Goal: Task Accomplishment & Management: Complete application form

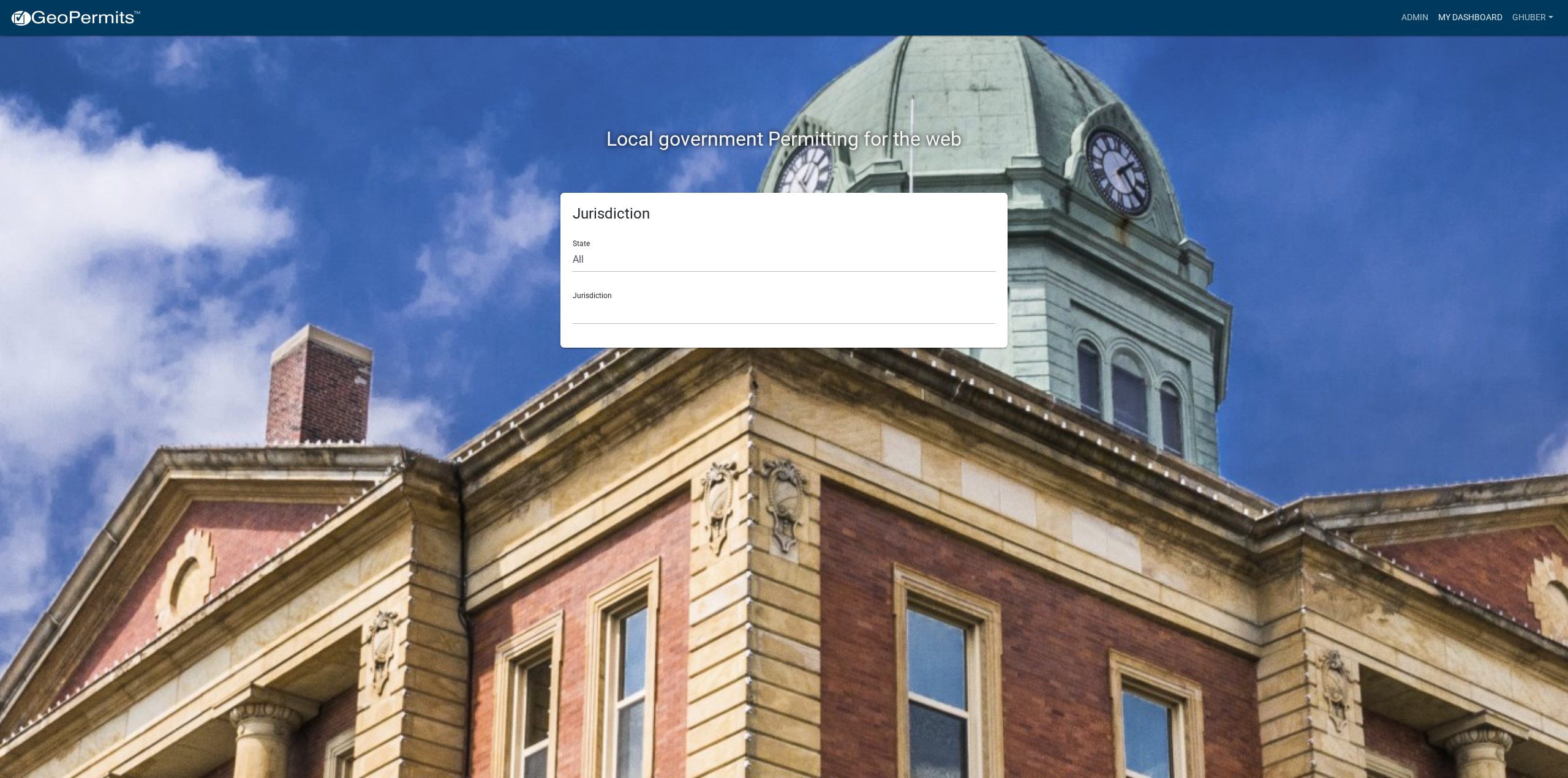
click at [1466, 20] on link "My Dashboard" at bounding box center [1471, 17] width 75 height 23
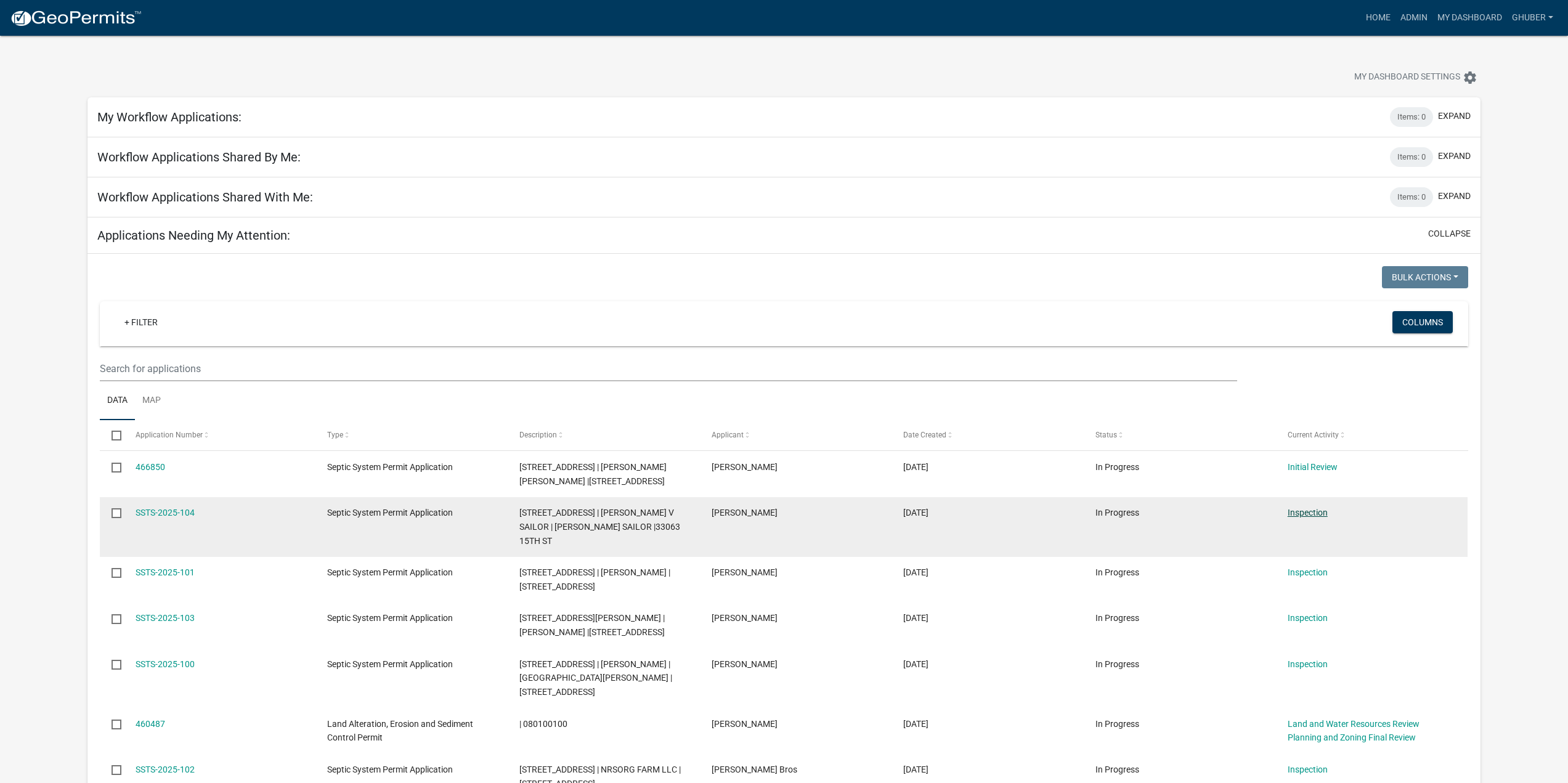
click at [1308, 516] on link "Inspection" at bounding box center [1307, 512] width 40 height 10
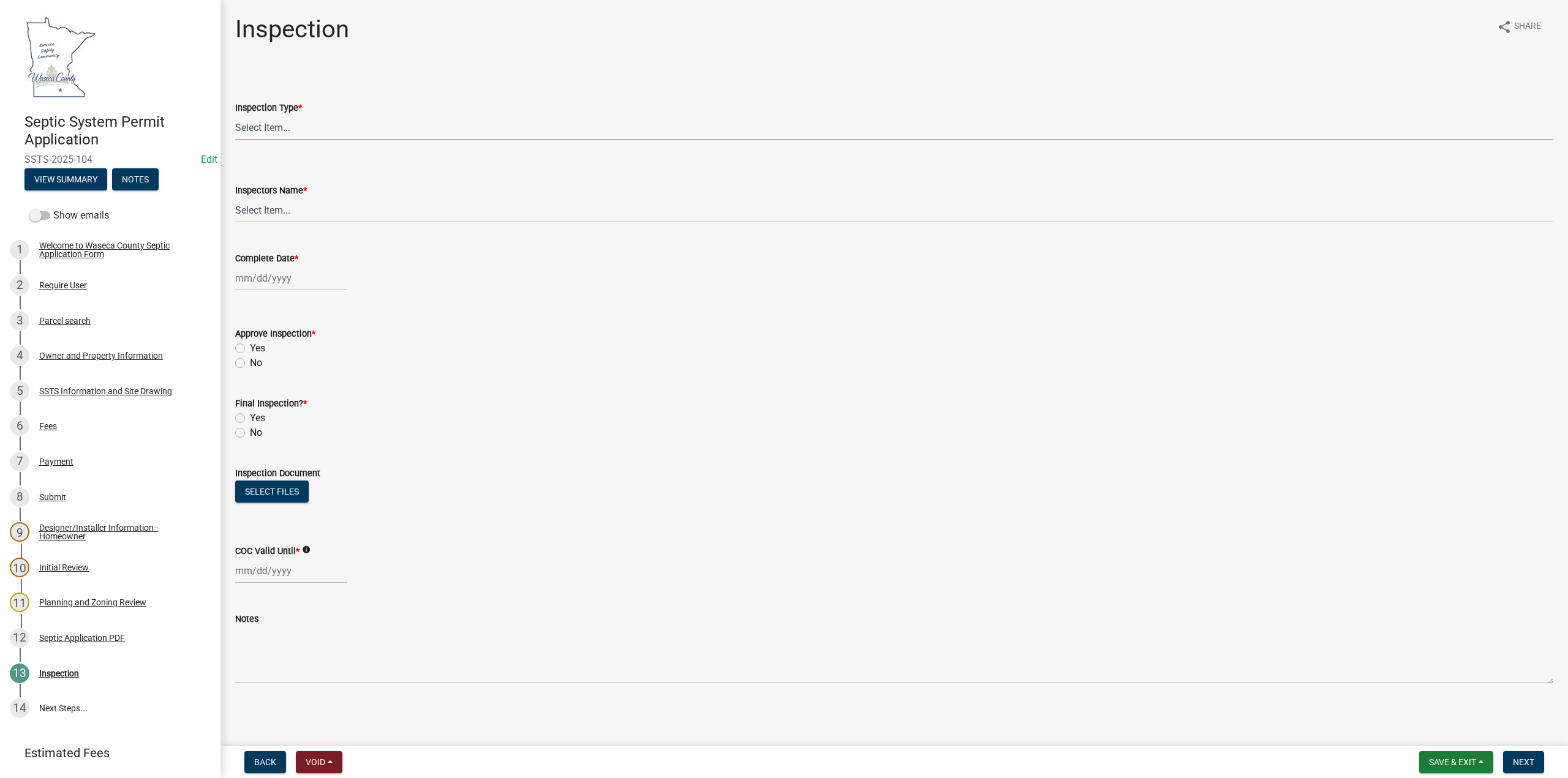
click at [245, 124] on select "Select Item... Preliminary/Soils Inspection Construction Inspection Existing Sy…" at bounding box center [894, 127] width 1318 height 25
click at [235, 115] on select "Select Item... Preliminary/Soils Inspection Construction Inspection Existing Sy…" at bounding box center [894, 127] width 1318 height 25
select select "296e9793-ae16-4fdd-8e85-9b10e2903d04"
click at [260, 209] on select "Select Item... [PERSON_NAME] ([PERSON_NAME]) bzabel2 ([PERSON_NAME]) [PERSON_NA…" at bounding box center [894, 210] width 1318 height 25
select select "bd9ddfb0-b6c9-4217-acc0-e81ae30cb7d3"
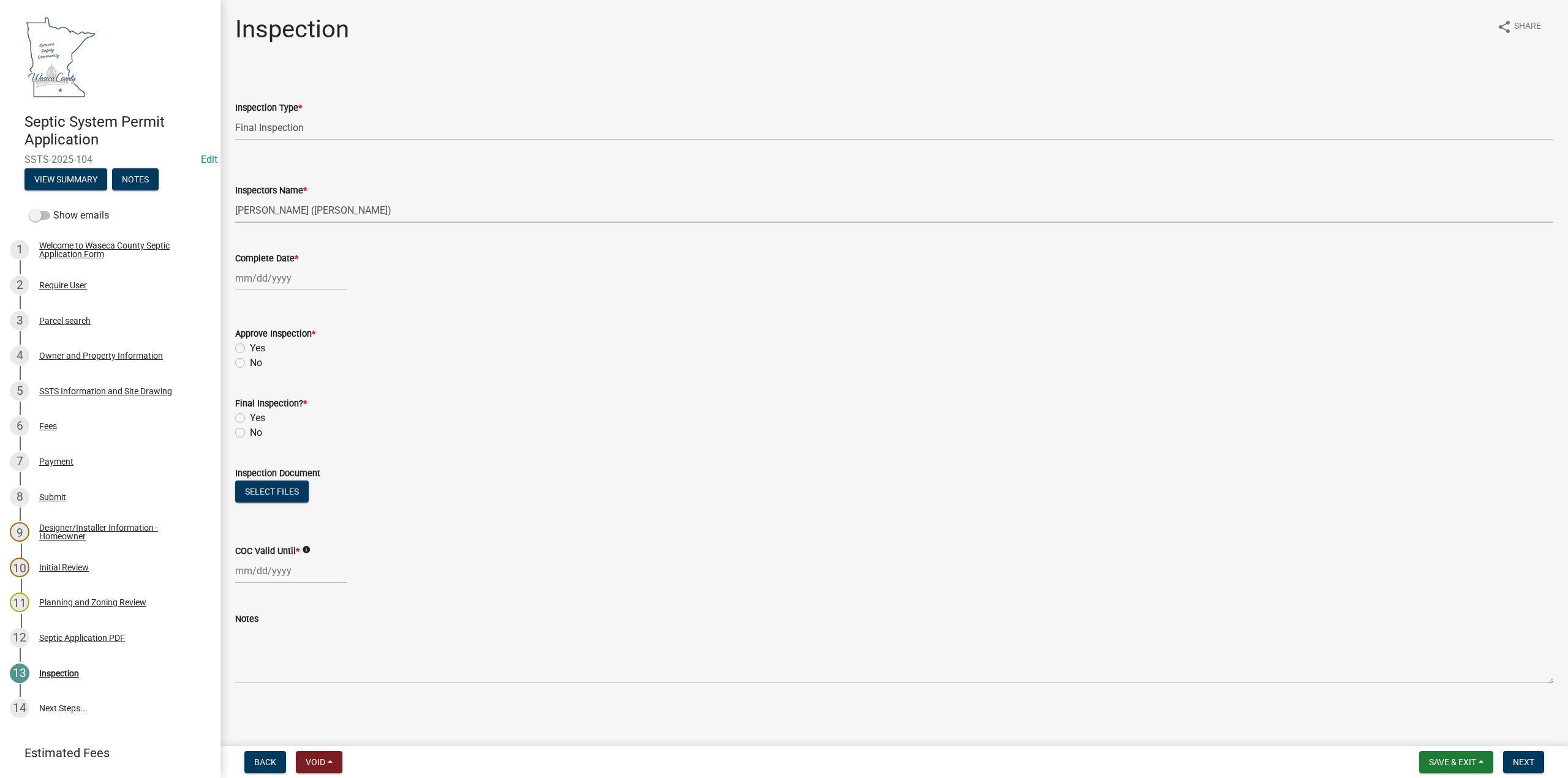
click at [235, 198] on select "Select Item... [PERSON_NAME] ([PERSON_NAME]) bzabel2 ([PERSON_NAME]) [PERSON_NA…" at bounding box center [894, 210] width 1318 height 25
click at [277, 277] on div at bounding box center [290, 278] width 112 height 25
select select "8"
select select "2025"
click at [247, 304] on span "Previous month" at bounding box center [248, 304] width 10 height 10
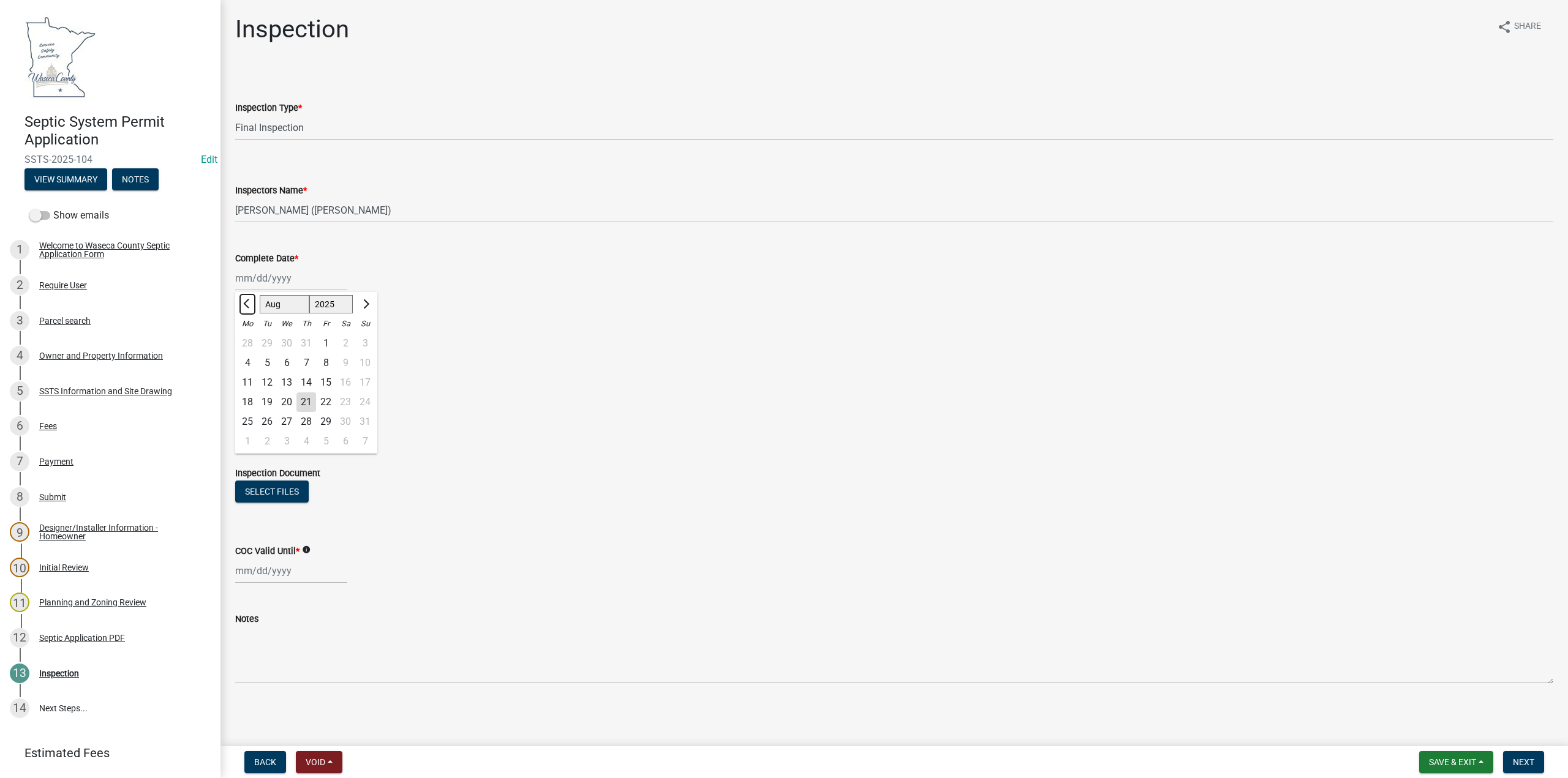
select select "7"
click at [287, 404] on div "23" at bounding box center [286, 402] width 20 height 20
type input "[DATE]"
click at [250, 347] on label "Yes" at bounding box center [257, 348] width 16 height 15
click at [250, 347] on input "Yes" at bounding box center [253, 345] width 8 height 8
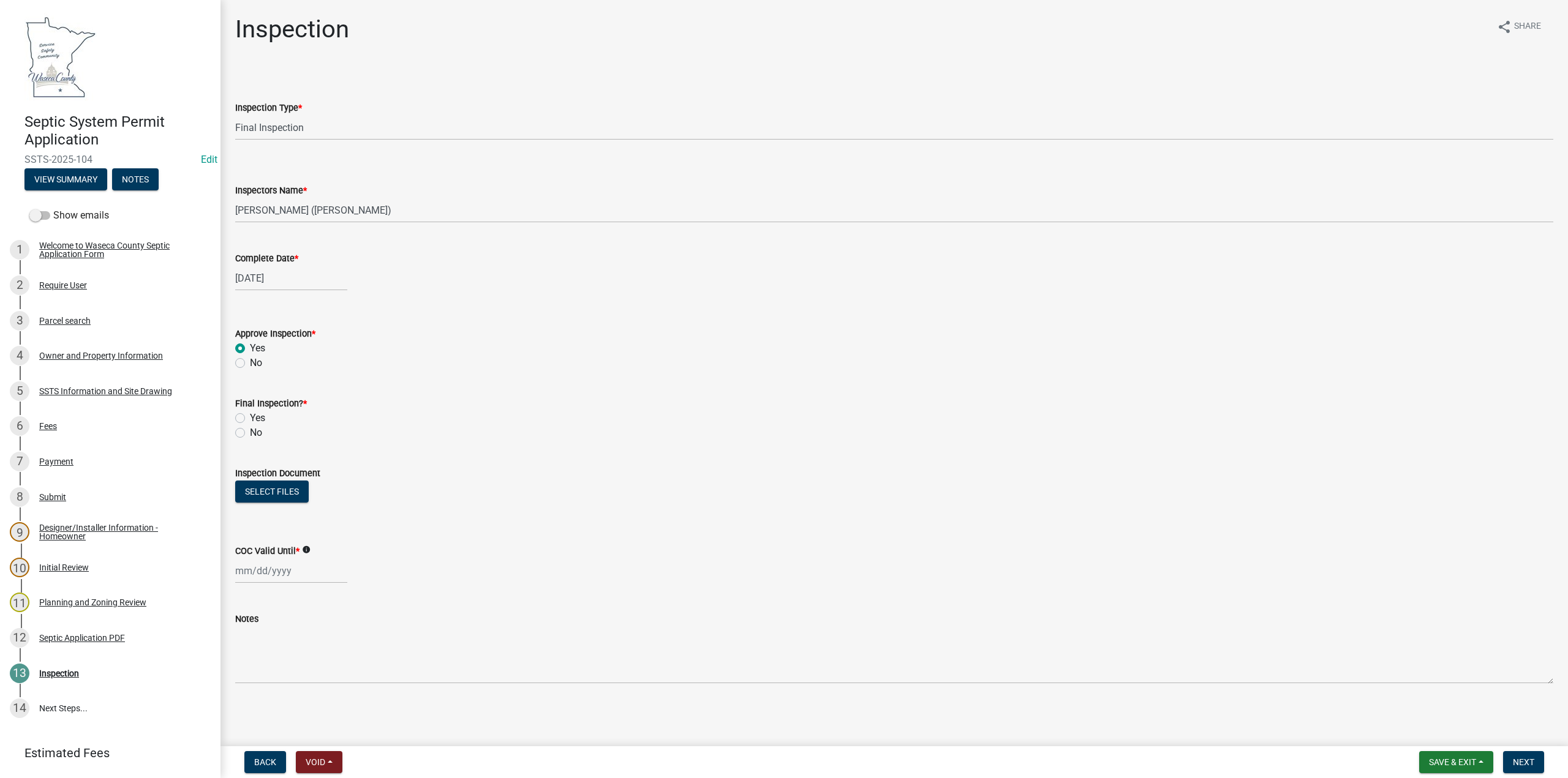
radio input "true"
click at [250, 418] on label "Yes" at bounding box center [257, 418] width 16 height 15
click at [250, 418] on input "Yes" at bounding box center [253, 414] width 8 height 8
radio input "true"
click at [254, 488] on button "Select files" at bounding box center [271, 491] width 74 height 22
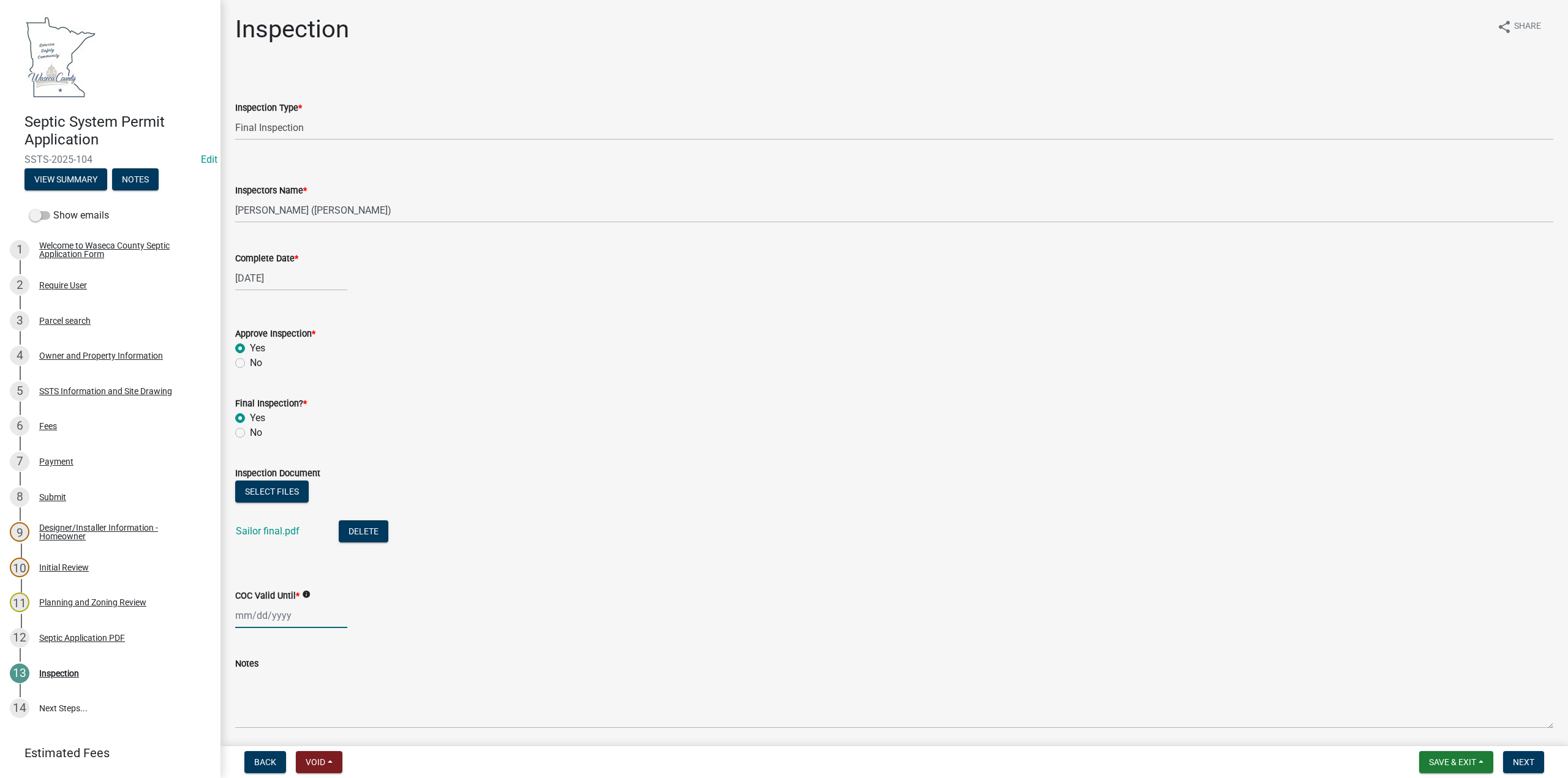
click at [257, 618] on div at bounding box center [290, 615] width 112 height 25
select select "8"
click at [342, 451] on select "1525 1526 1527 1528 1529 1530 1531 1532 1533 1534 1535 1536 1537 1538 1539 1540…" at bounding box center [331, 452] width 44 height 18
select select "2030"
click at [309, 444] on select "1525 1526 1527 1528 1529 1530 1531 1532 1533 1534 1535 1536 1537 1538 1539 1540…" at bounding box center [331, 452] width 44 height 18
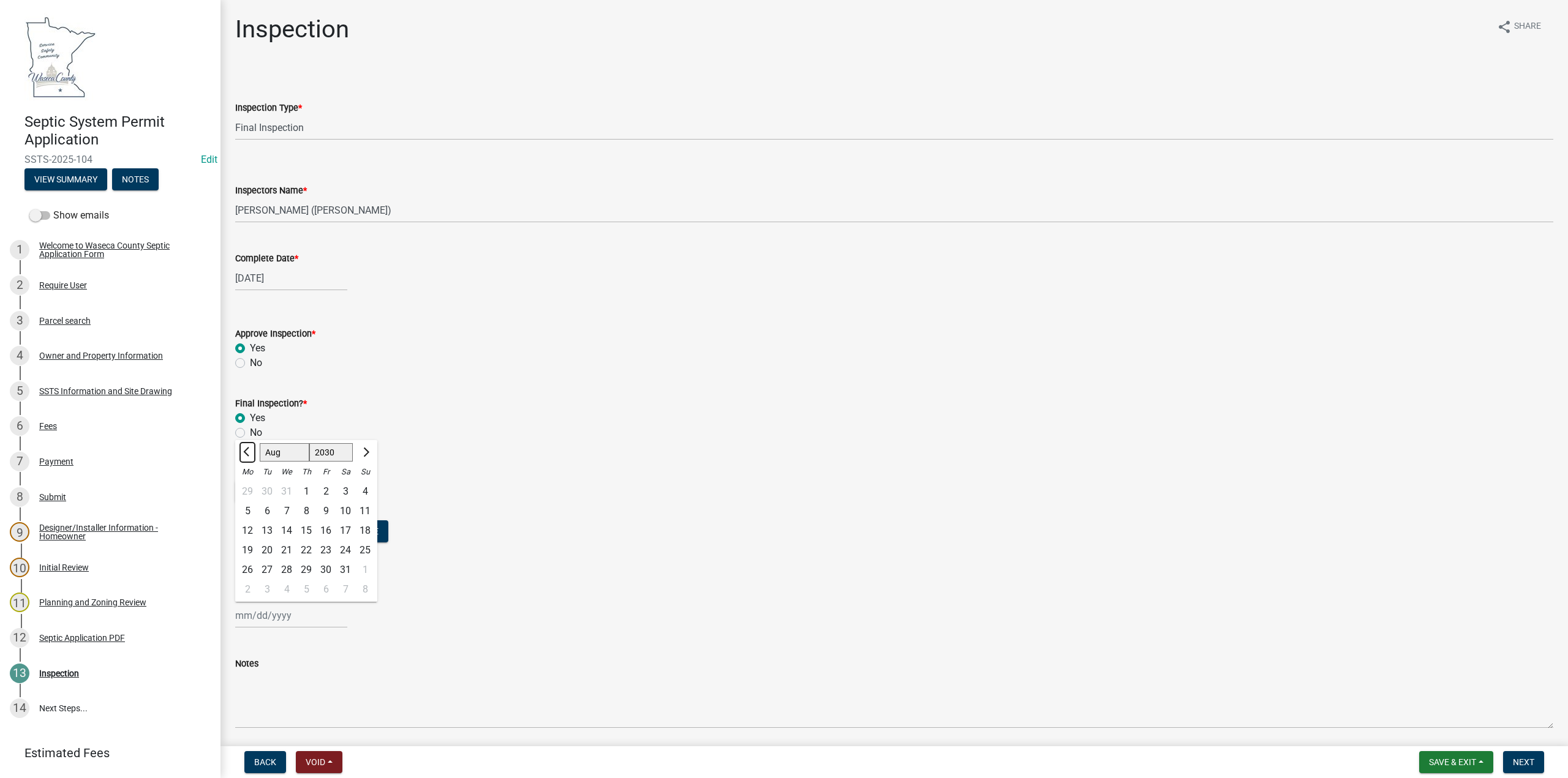
click at [248, 453] on span "Previous month" at bounding box center [248, 452] width 10 height 10
select select "7"
click at [267, 554] on div "23" at bounding box center [267, 550] width 20 height 20
type input "[DATE]"
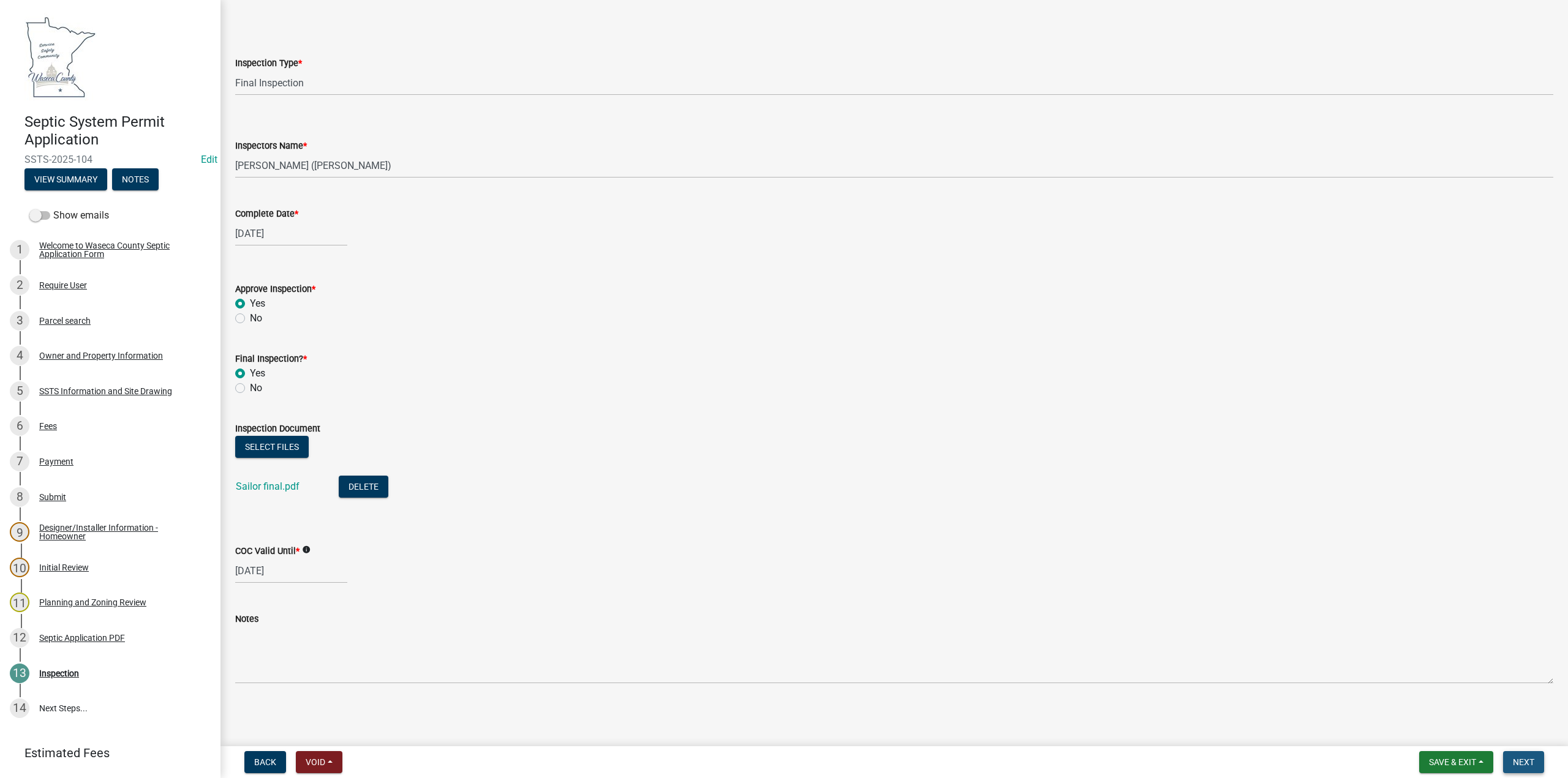
click at [1515, 763] on span "Next" at bounding box center [1524, 762] width 22 height 10
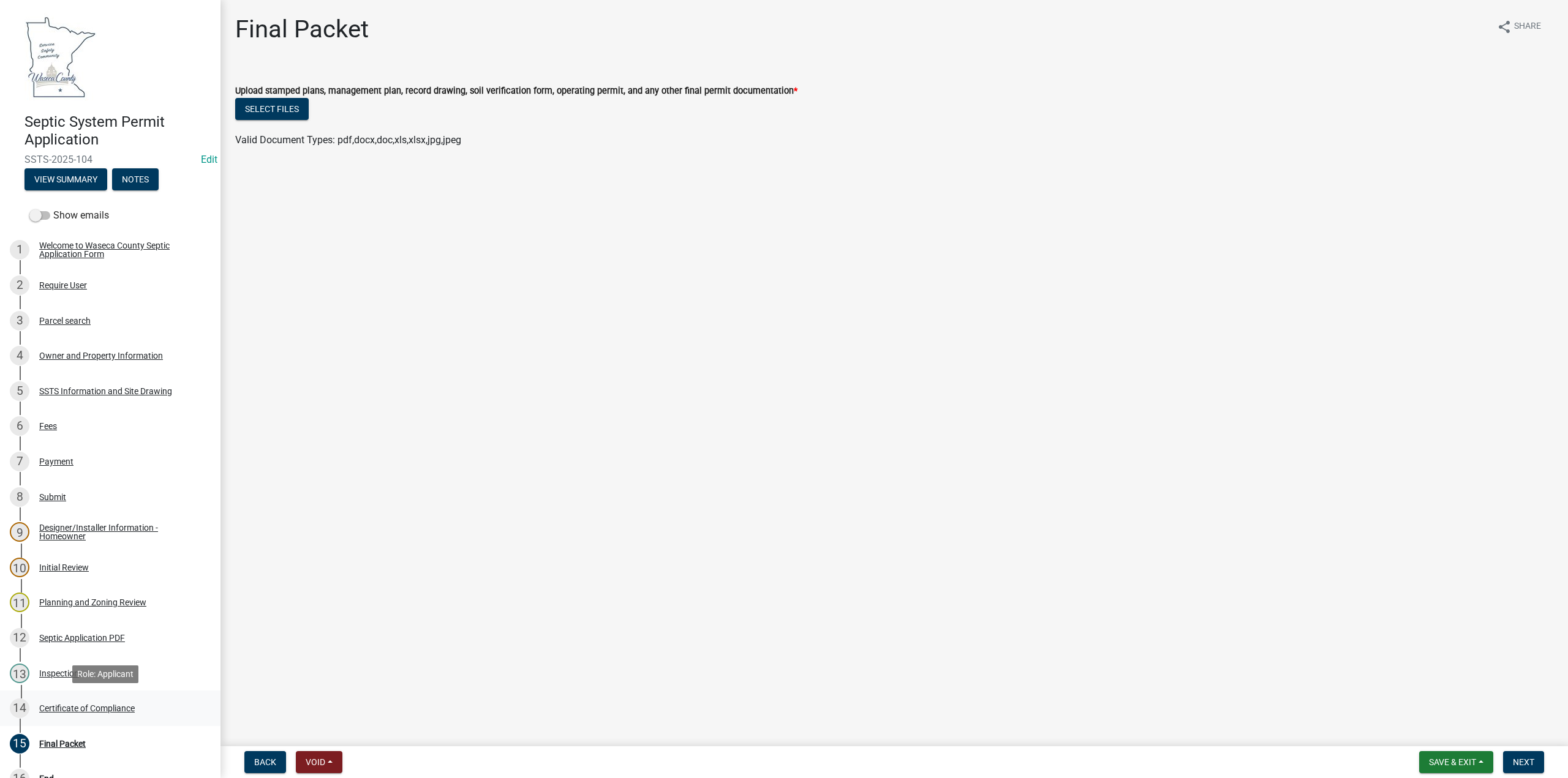
click at [72, 708] on div "Certificate of Compliance" at bounding box center [87, 709] width 95 height 9
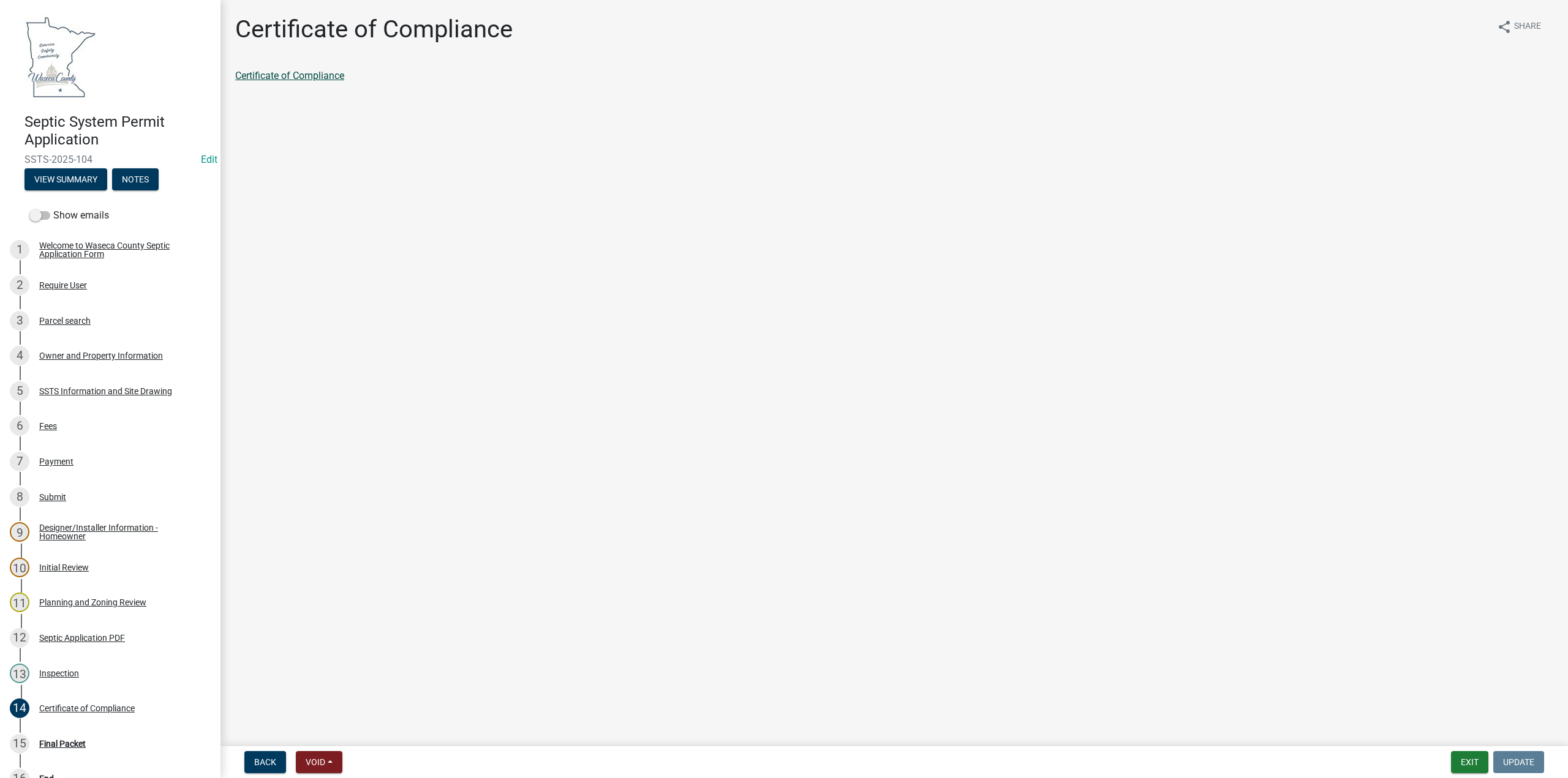
click at [261, 77] on link "Certificate of Compliance" at bounding box center [290, 75] width 109 height 11
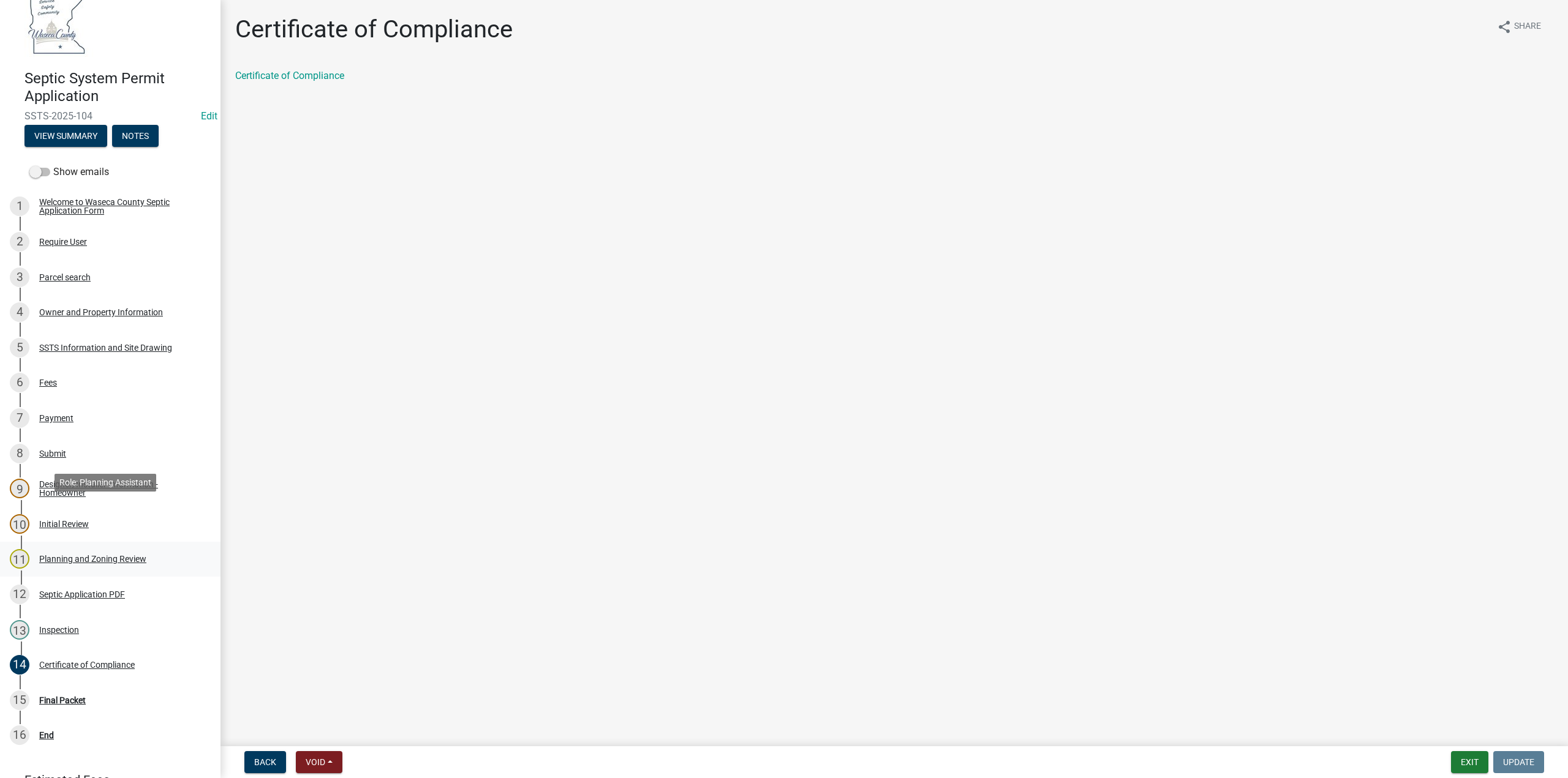
scroll to position [133, 0]
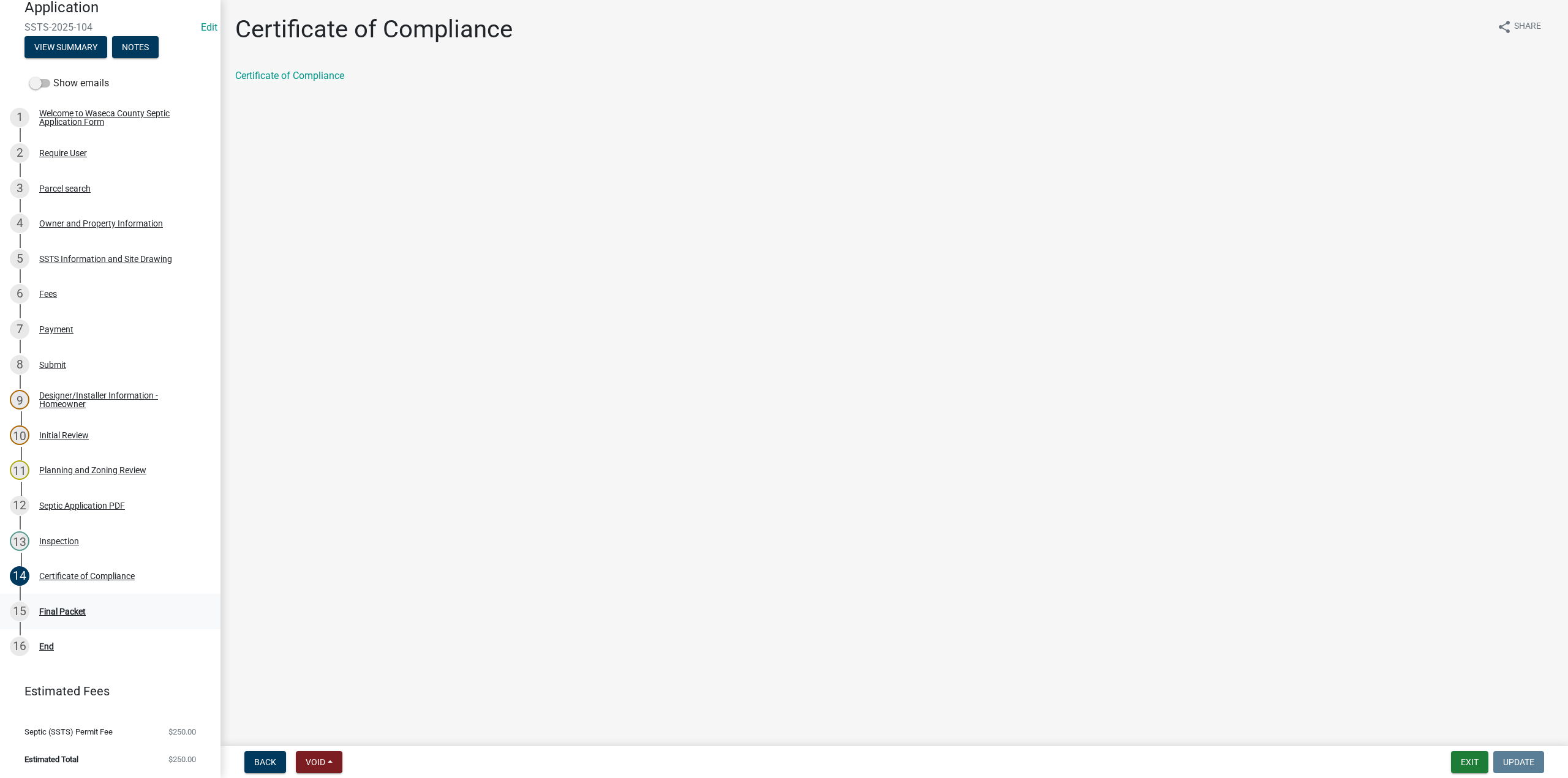
click at [70, 613] on div "Final Packet" at bounding box center [62, 612] width 47 height 9
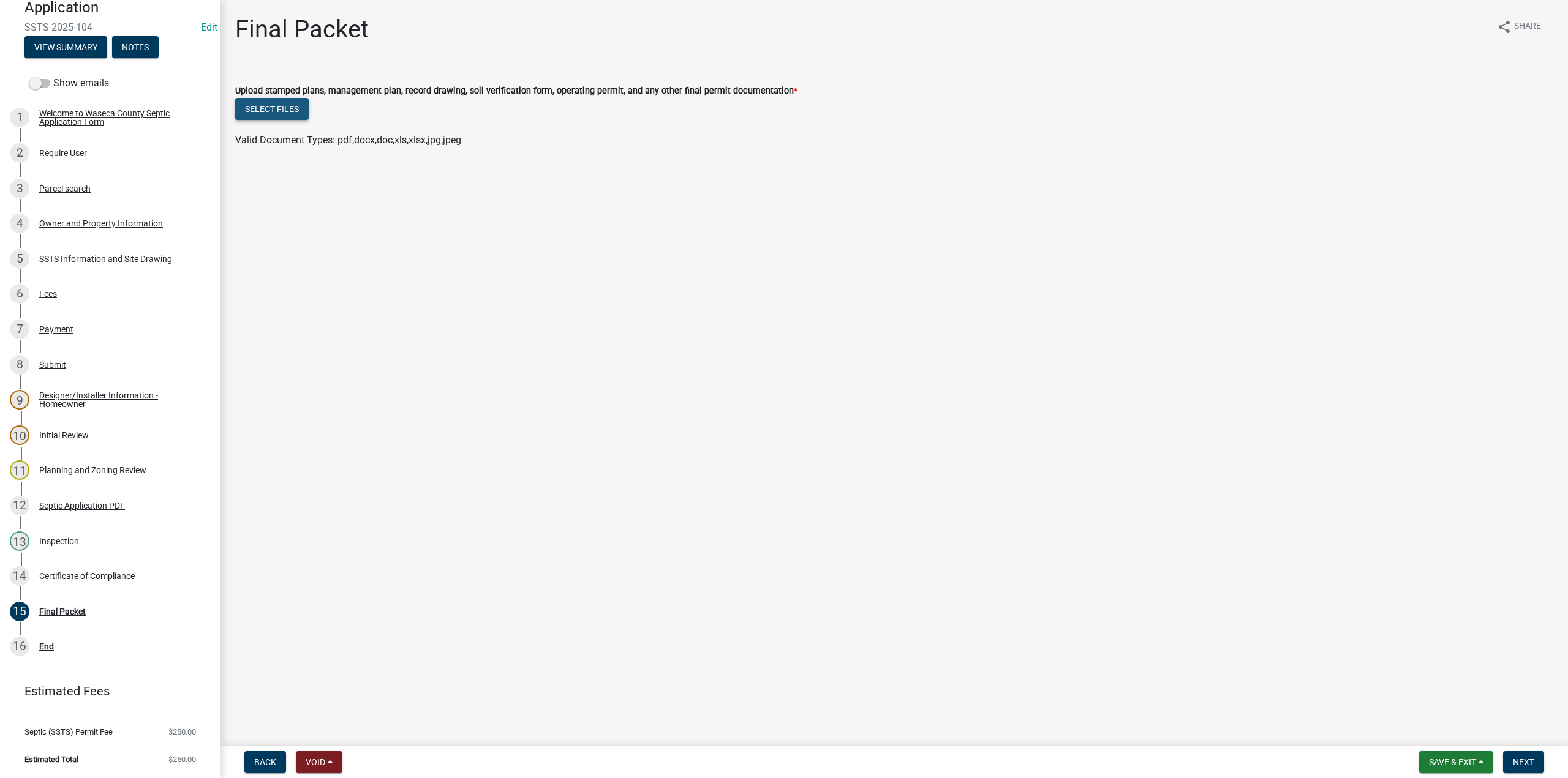
click at [274, 110] on button "Select files" at bounding box center [271, 108] width 74 height 22
click at [1442, 761] on span "Save & Exit" at bounding box center [1453, 762] width 47 height 10
click at [1435, 704] on button "Save" at bounding box center [1444, 701] width 98 height 29
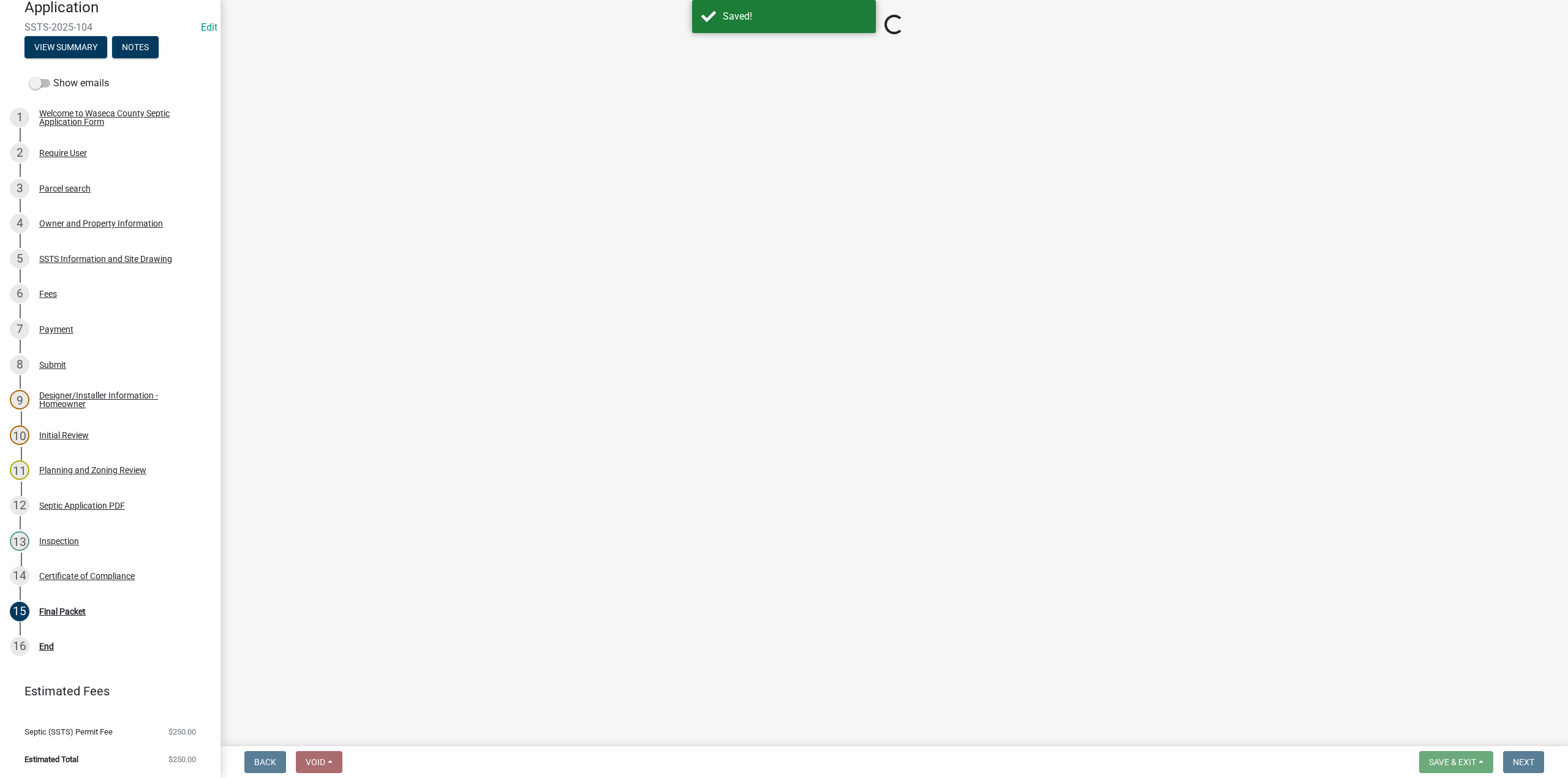
select select "296e9793-ae16-4fdd-8e85-9b10e2903d04"
select select "bd9ddfb0-b6c9-4217-acc0-e81ae30cb7d3"
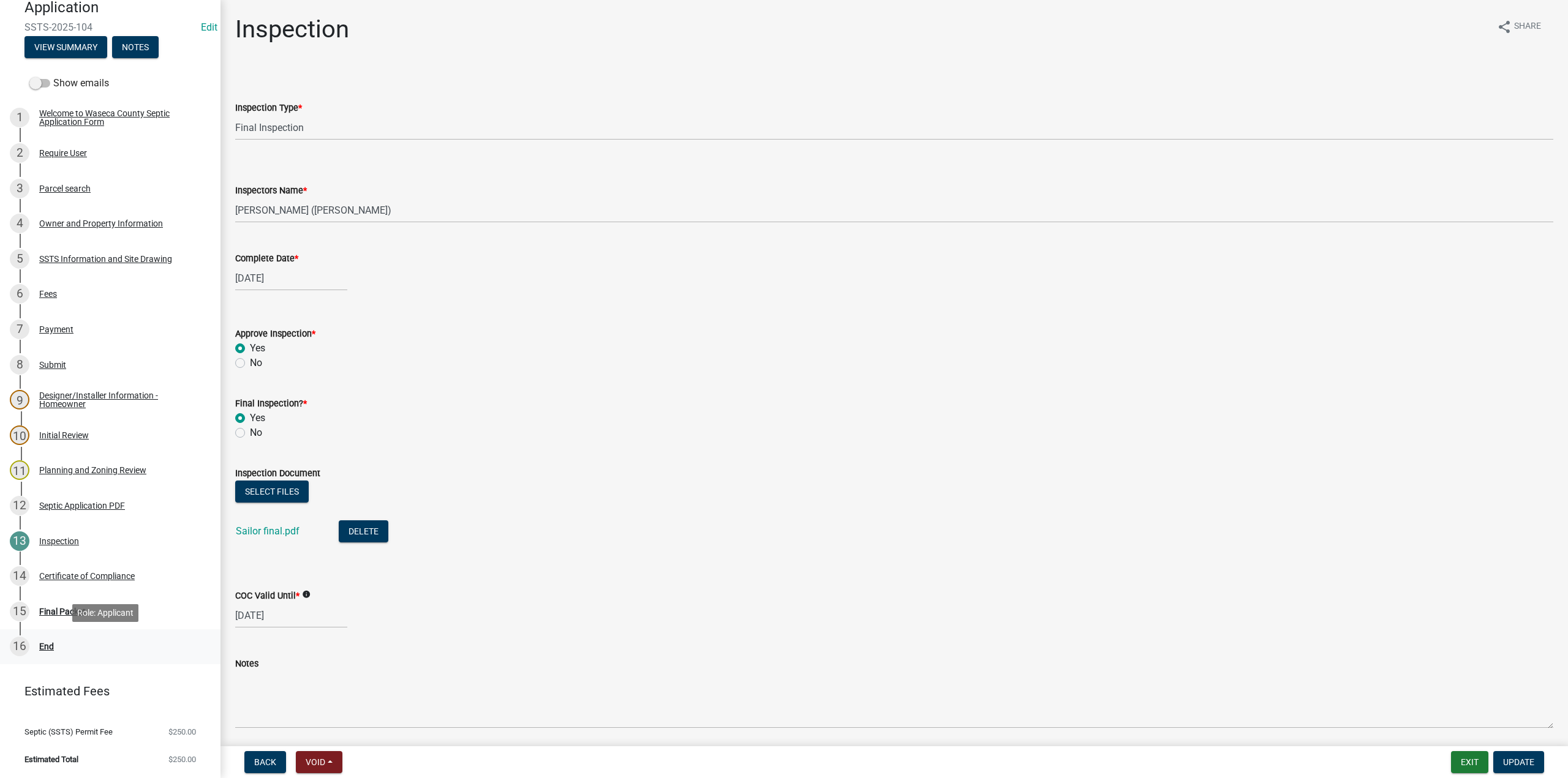
click at [49, 648] on div "End" at bounding box center [46, 646] width 15 height 9
click at [40, 645] on div "End" at bounding box center [46, 646] width 15 height 9
click at [49, 649] on div "End" at bounding box center [46, 646] width 15 height 9
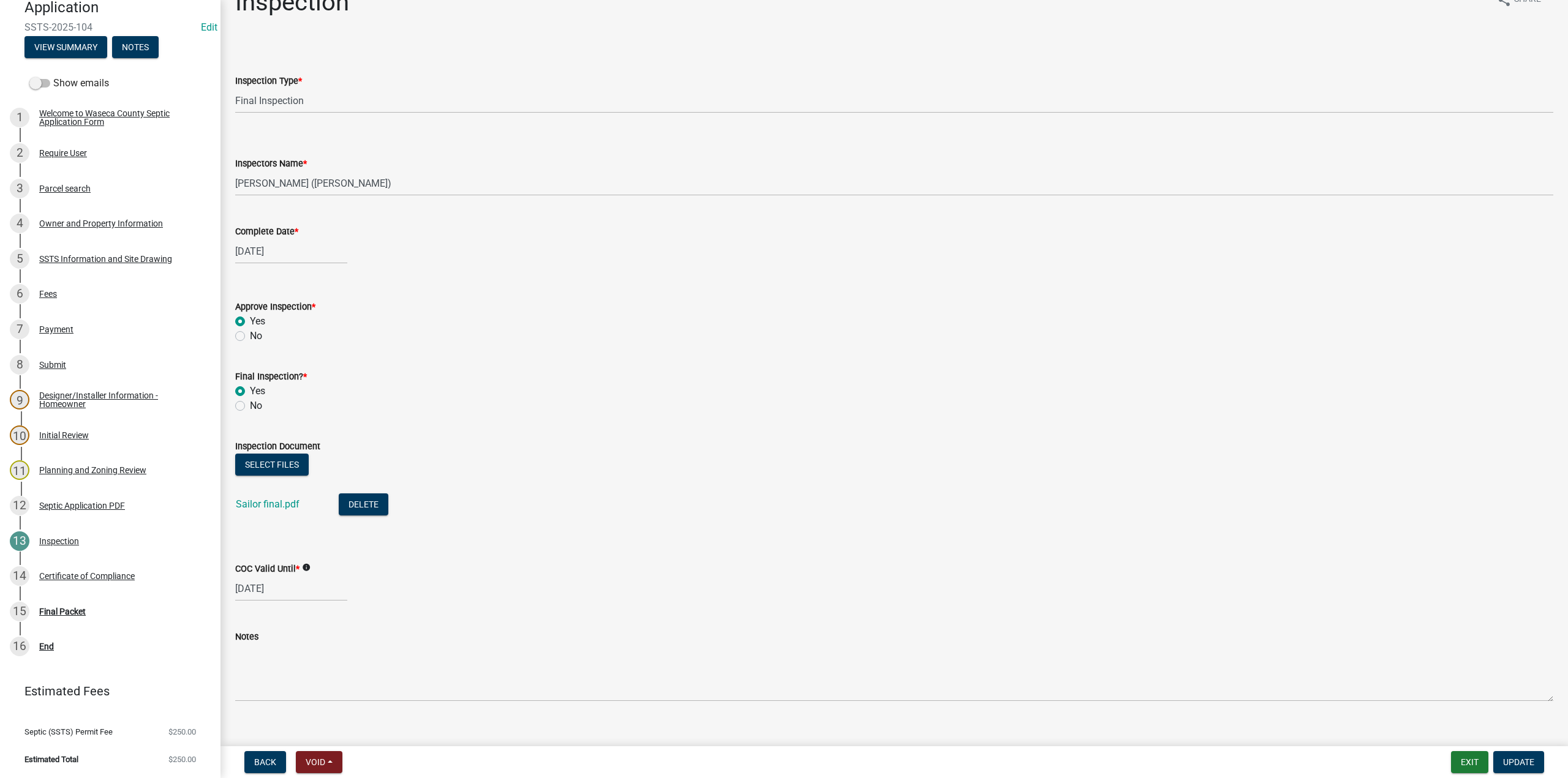
scroll to position [45, 0]
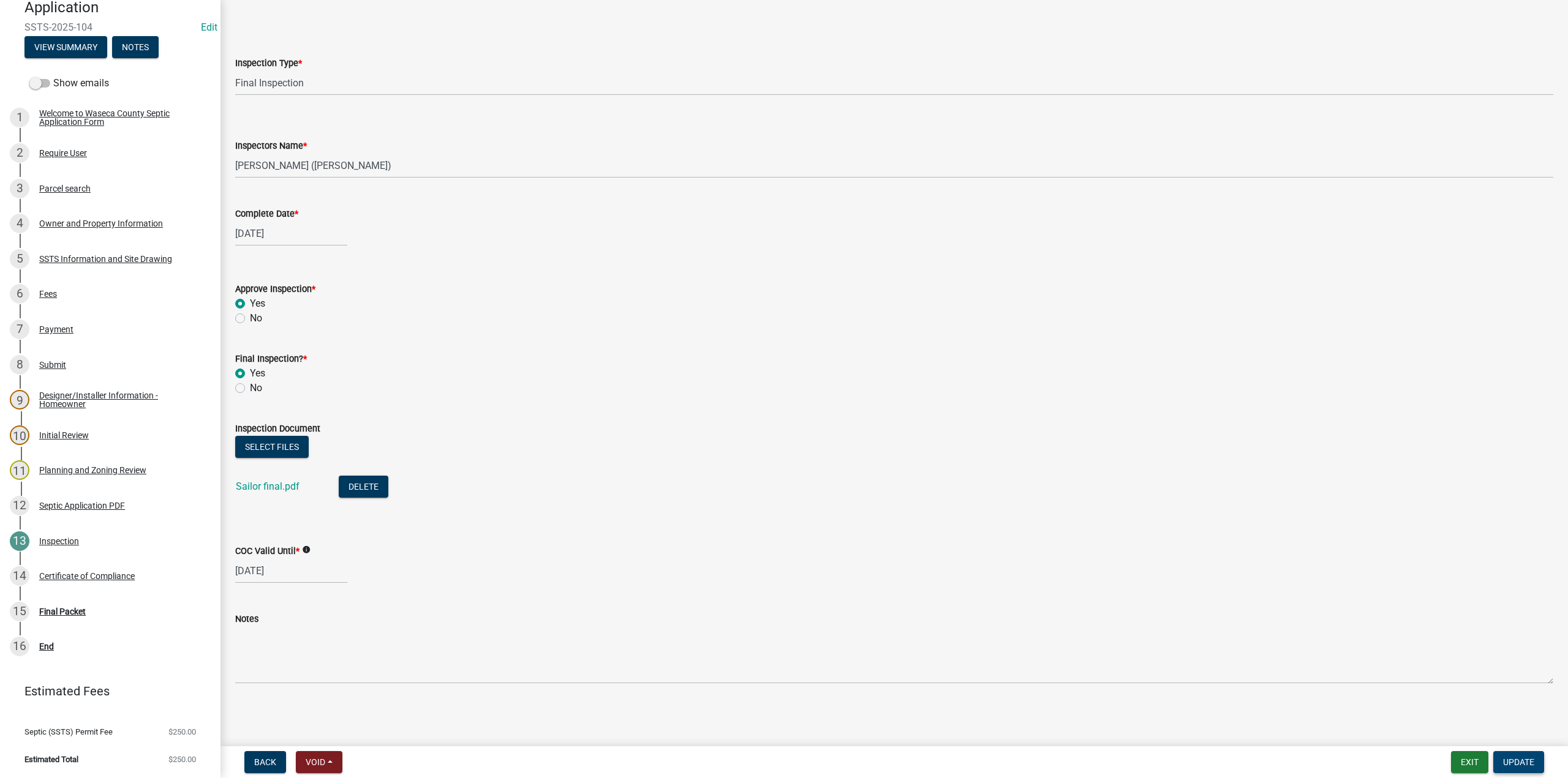
click at [1511, 764] on span "Update" at bounding box center [1519, 762] width 31 height 10
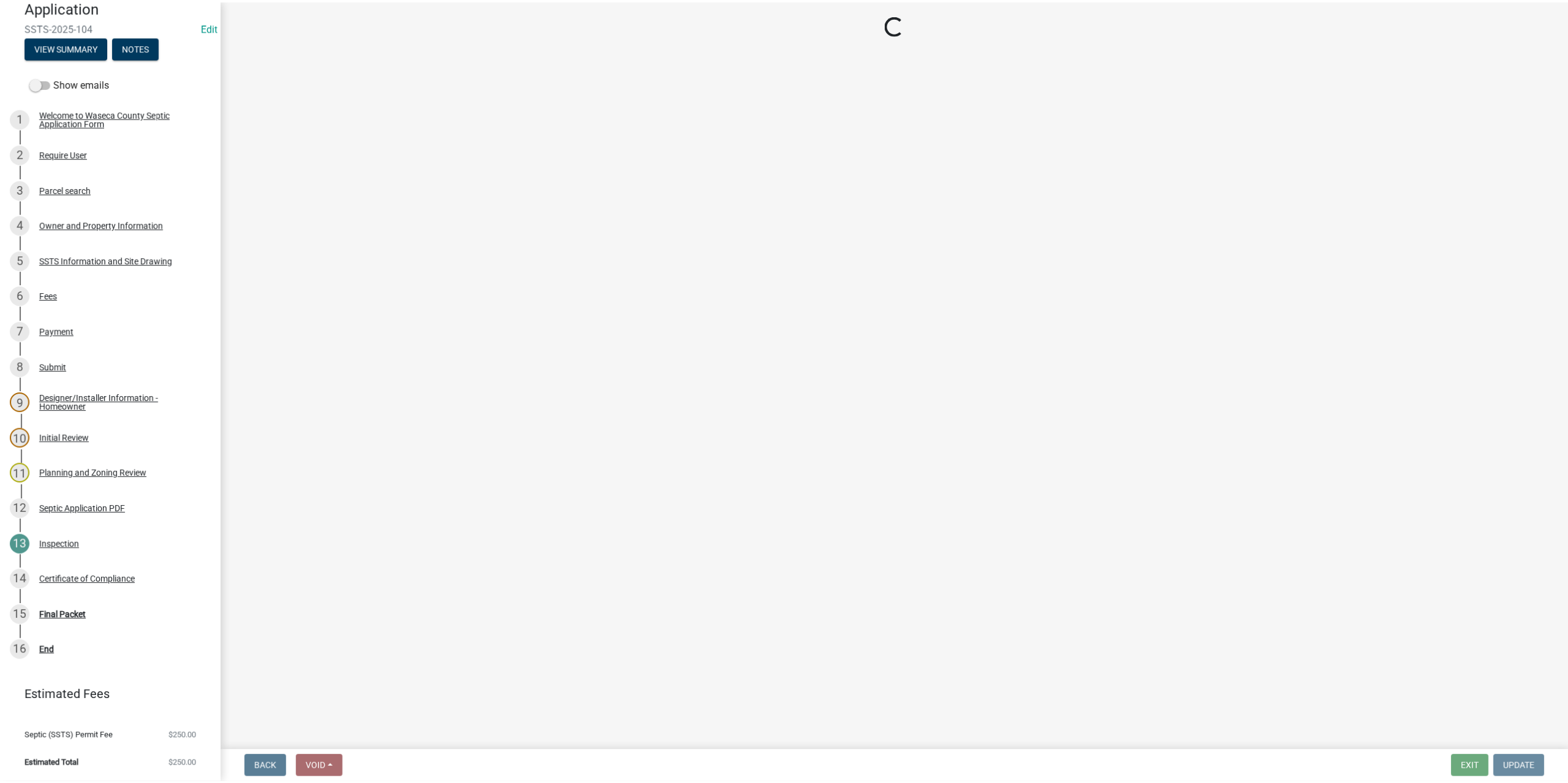
scroll to position [0, 0]
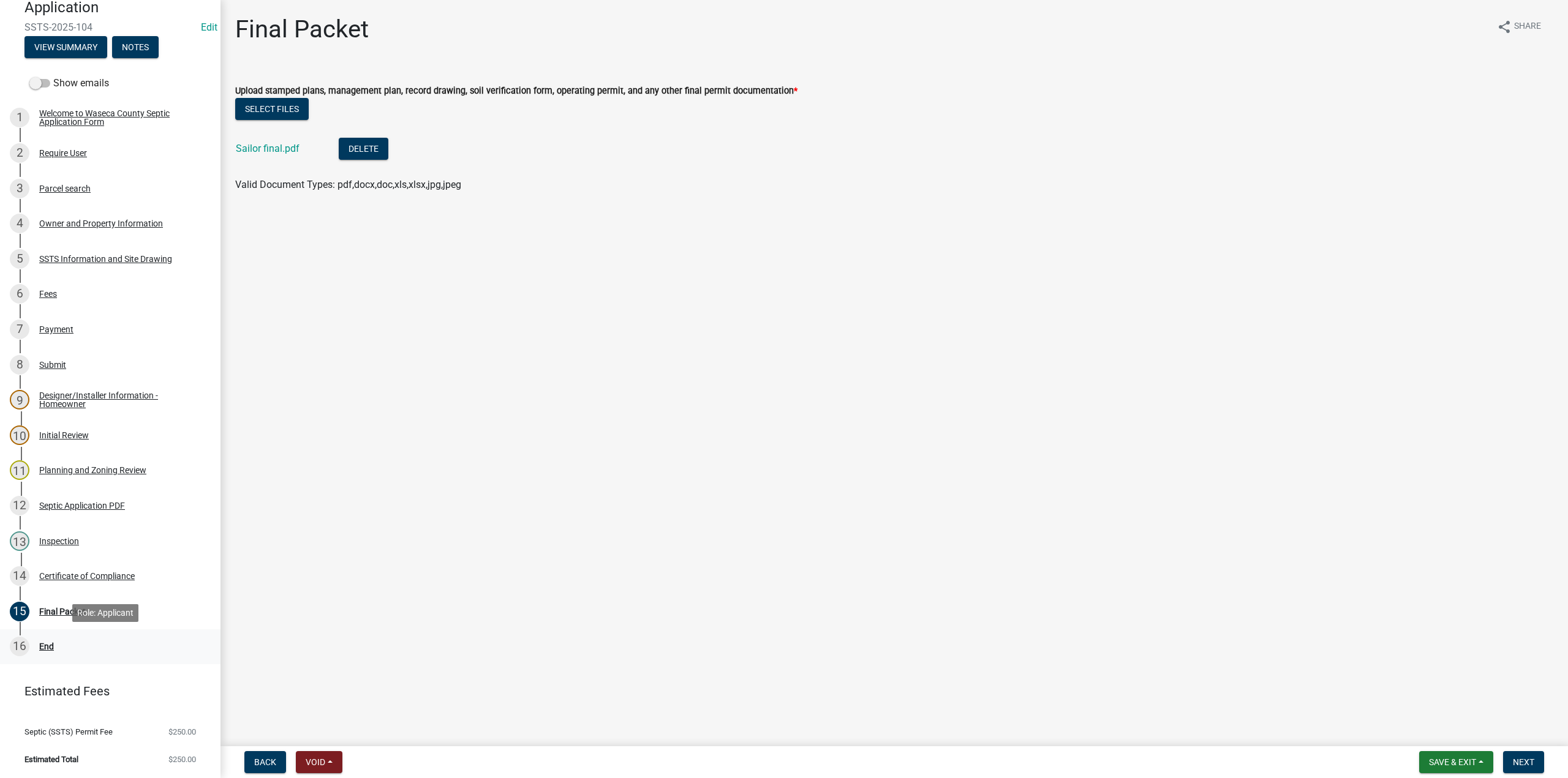
click at [50, 644] on div "End" at bounding box center [46, 646] width 15 height 9
click at [42, 647] on div "End" at bounding box center [46, 646] width 15 height 9
click at [1545, 762] on form "Save & Exit Save Save & Exit Next" at bounding box center [1481, 762] width 134 height 22
click at [1527, 762] on span "Next" at bounding box center [1524, 762] width 22 height 10
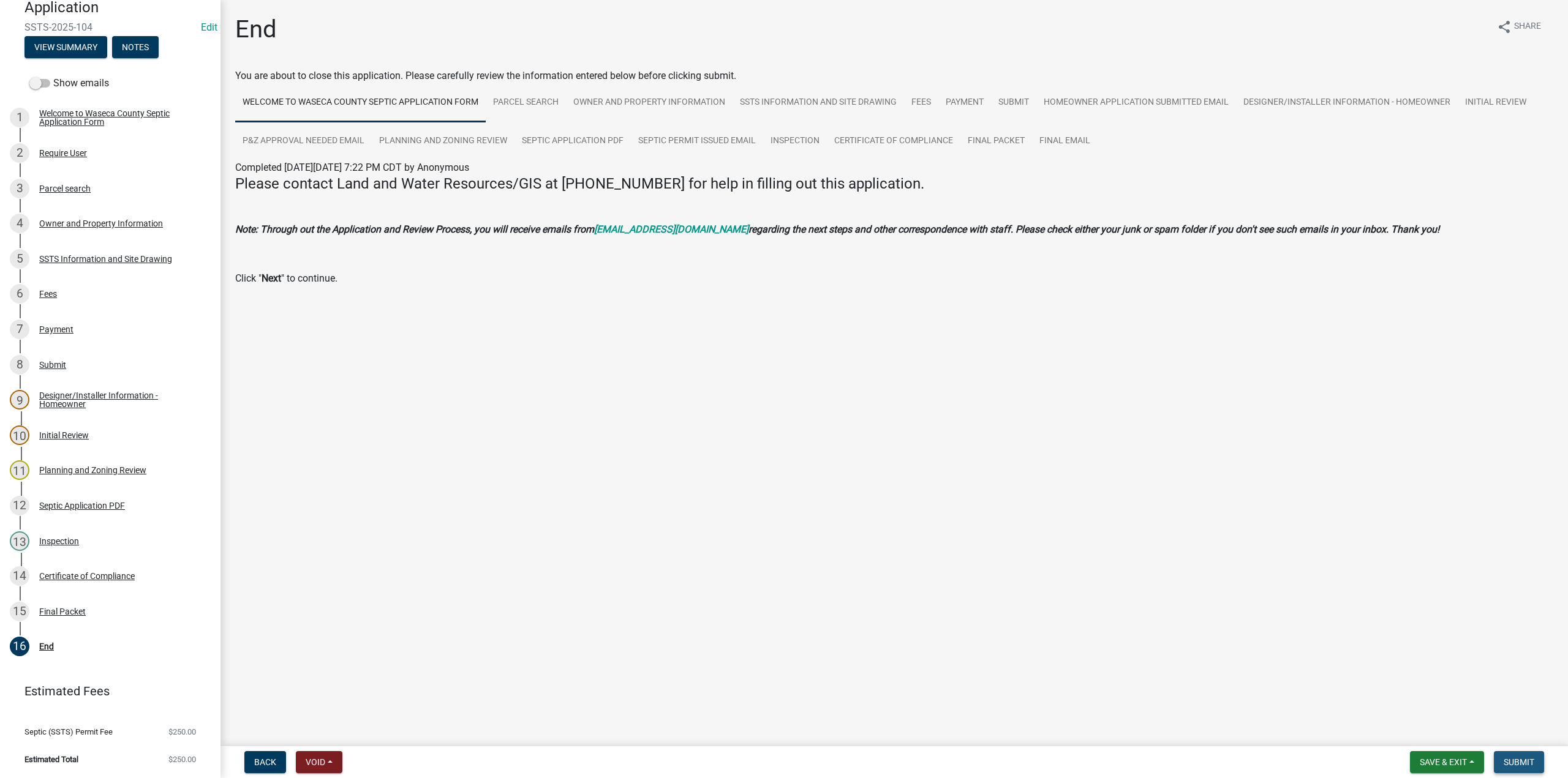
click at [1518, 764] on span "Submit" at bounding box center [1519, 762] width 30 height 10
